Goal: Task Accomplishment & Management: Use online tool/utility

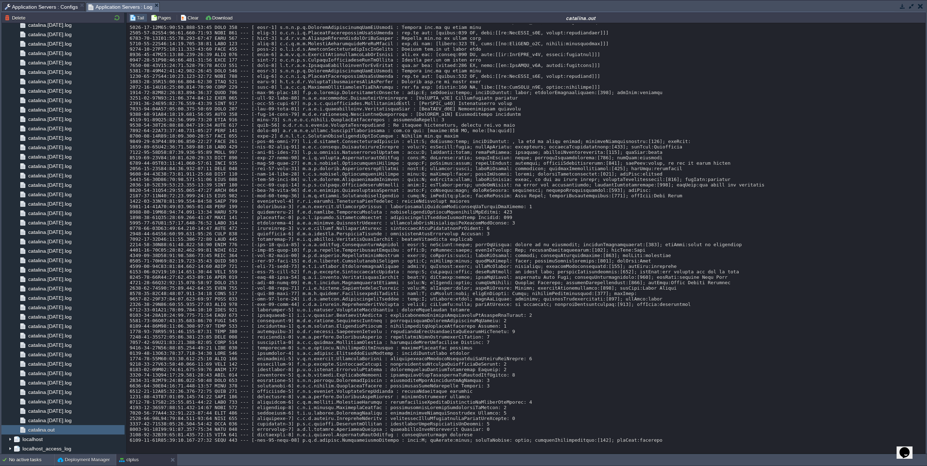
scroll to position [6302, 0]
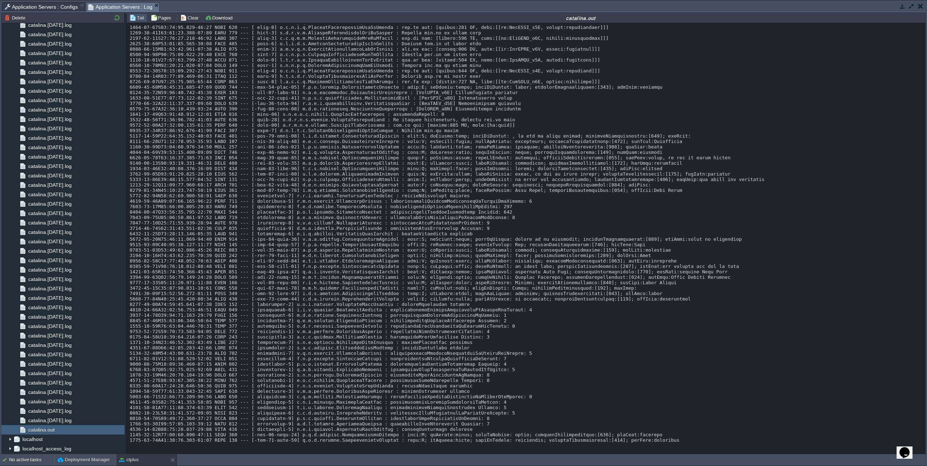
click at [910, 8] on button "button" at bounding box center [911, 6] width 7 height 7
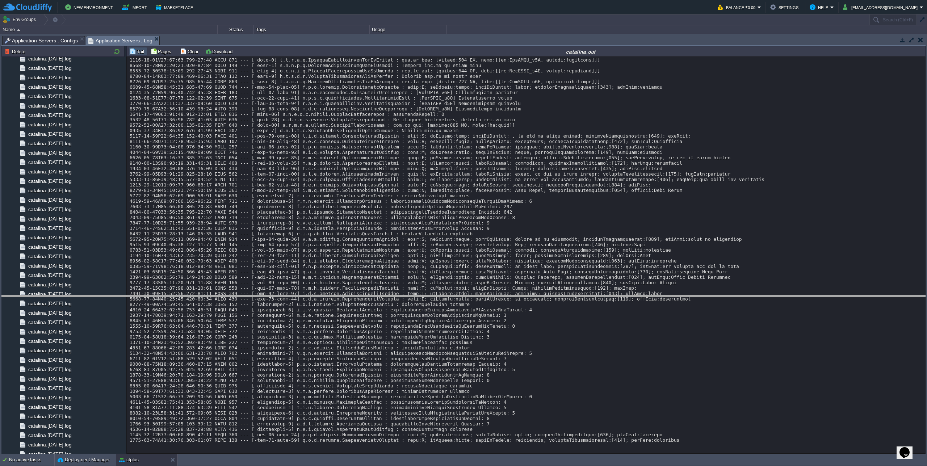
drag, startPoint x: 426, startPoint y: 39, endPoint x: 488, endPoint y: 289, distance: 257.8
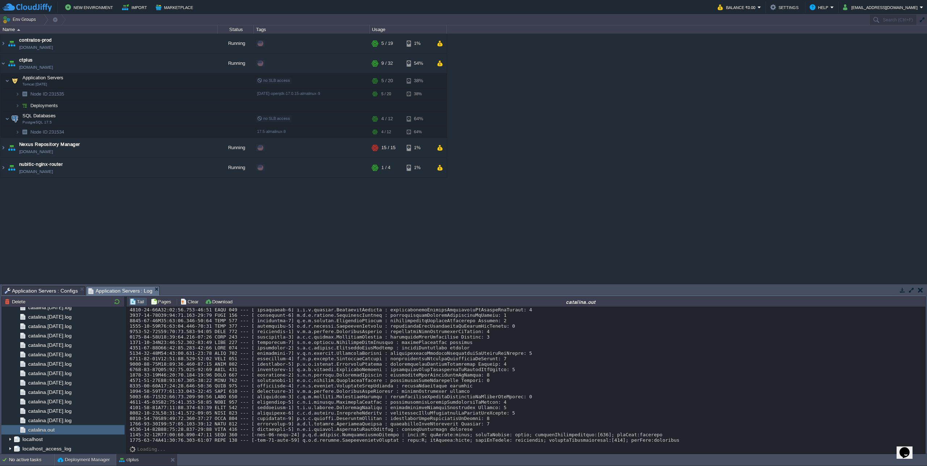
scroll to position [6542, 0]
click at [70, 458] on button "Deployment Manager" at bounding box center [84, 459] width 52 height 7
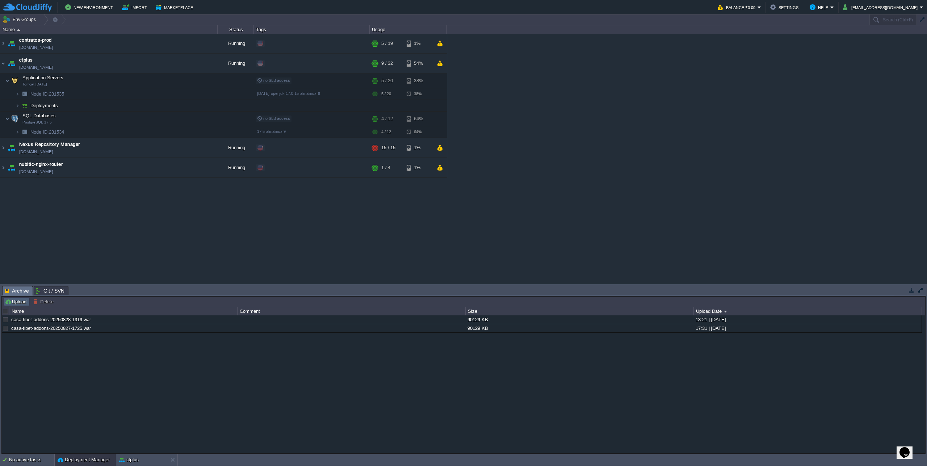
click at [9, 300] on button "Upload" at bounding box center [17, 301] width 24 height 7
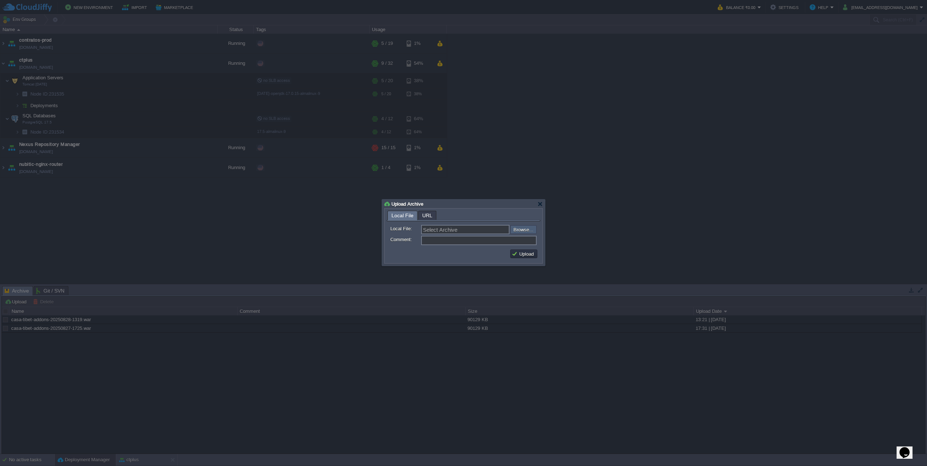
click at [517, 234] on input "file" at bounding box center [491, 229] width 92 height 9
type input "C:\fakepath\casa-tibet-addons-20250831-1415.war"
type input "casa-tibet-addons-20250831-1415.war"
click at [527, 259] on td "Upload" at bounding box center [523, 253] width 29 height 11
click at [529, 254] on button "Upload" at bounding box center [524, 254] width 24 height 7
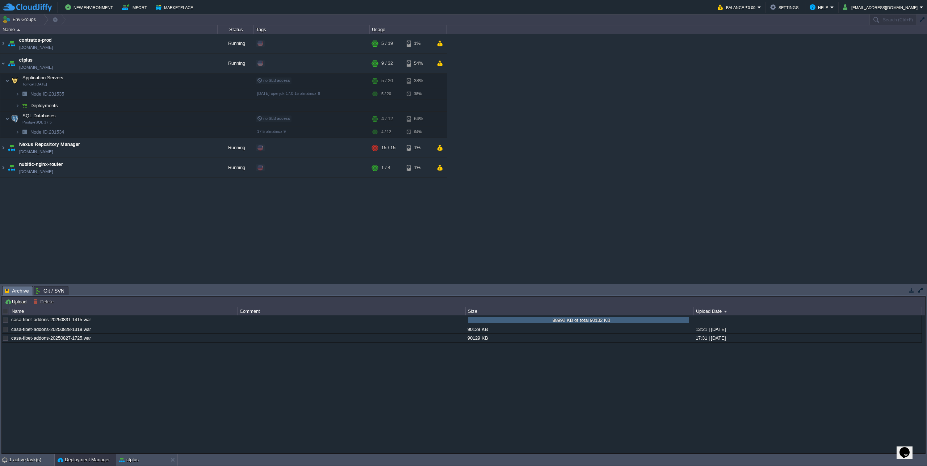
scroll to position [0, 0]
